Goal: Task Accomplishment & Management: Use online tool/utility

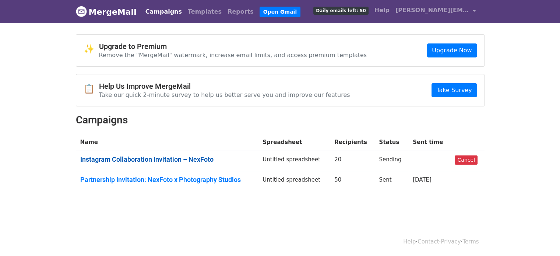
click at [197, 160] on link "Instagram Collaboration Invitation – NexFoto" at bounding box center [167, 159] width 174 height 8
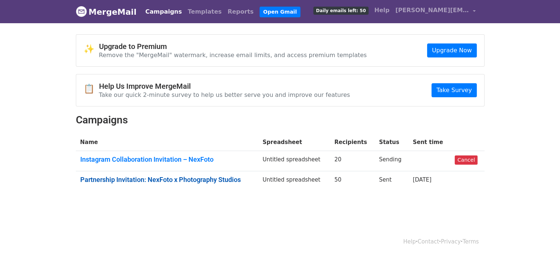
click at [180, 180] on link "Partnership Invitation: NexFoto x Photography Studios" at bounding box center [167, 180] width 174 height 8
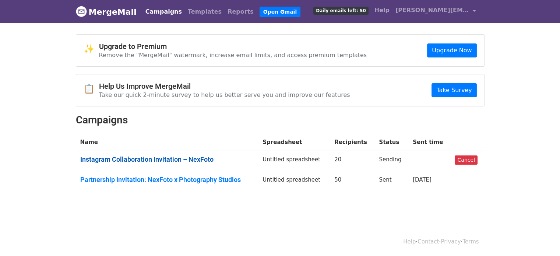
click at [201, 158] on link "Instagram Collaboration Invitation – NexFoto" at bounding box center [167, 159] width 174 height 8
click at [421, 155] on td at bounding box center [429, 161] width 42 height 20
drag, startPoint x: 412, startPoint y: 137, endPoint x: 447, endPoint y: 137, distance: 35.4
click at [447, 137] on th "Sent time" at bounding box center [429, 142] width 42 height 17
click at [304, 155] on td "Untitled spreadsheet" at bounding box center [294, 161] width 72 height 20
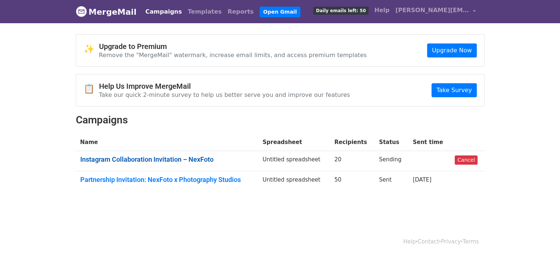
click at [169, 160] on link "Instagram Collaboration Invitation – NexFoto" at bounding box center [167, 159] width 174 height 8
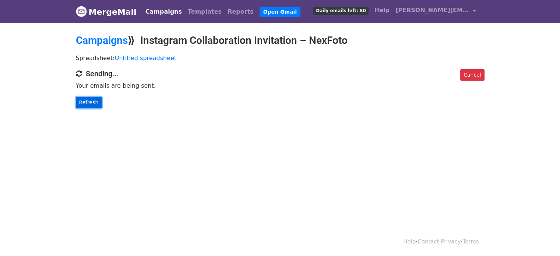
click at [93, 100] on link "Refresh" at bounding box center [89, 102] width 26 height 11
drag, startPoint x: 75, startPoint y: 84, endPoint x: 165, endPoint y: 91, distance: 89.8
click at [165, 91] on div "Cancel Sending... Your emails are being sent. Refresh" at bounding box center [280, 88] width 420 height 39
click at [236, 91] on div "Cancel Sending... Your emails are being sent. Refresh" at bounding box center [280, 88] width 420 height 39
click at [84, 101] on link "Refresh" at bounding box center [89, 102] width 26 height 11
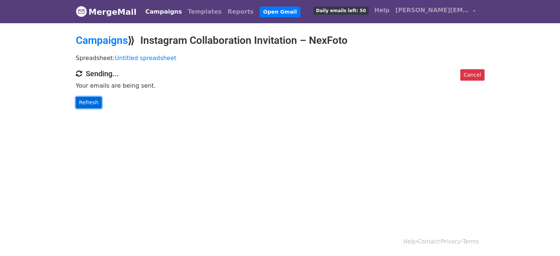
click at [84, 101] on link "Refresh" at bounding box center [89, 102] width 26 height 11
click at [85, 101] on link "Refresh" at bounding box center [89, 102] width 26 height 11
click at [353, 13] on span "Daily emails left: 50" at bounding box center [340, 11] width 55 height 8
